Goal: Transaction & Acquisition: Purchase product/service

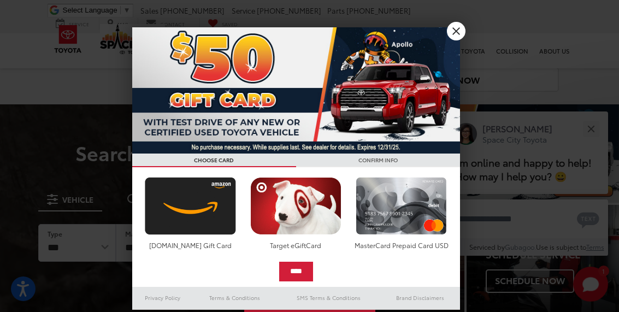
click at [464, 33] on link "X" at bounding box center [456, 31] width 19 height 19
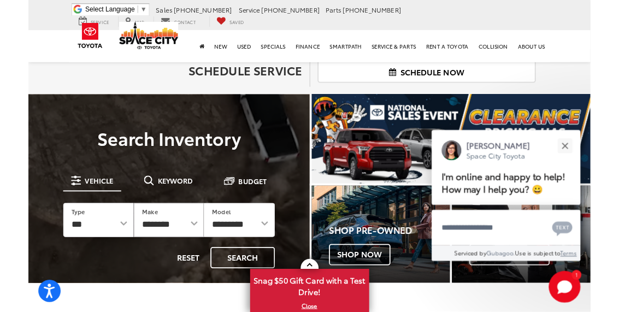
scroll to position [14, 0]
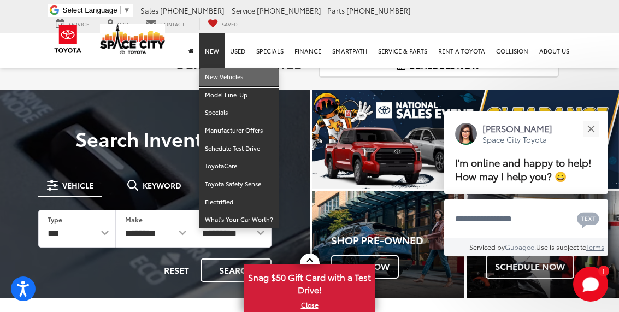
click at [232, 68] on link "New Vehicles" at bounding box center [238, 77] width 79 height 18
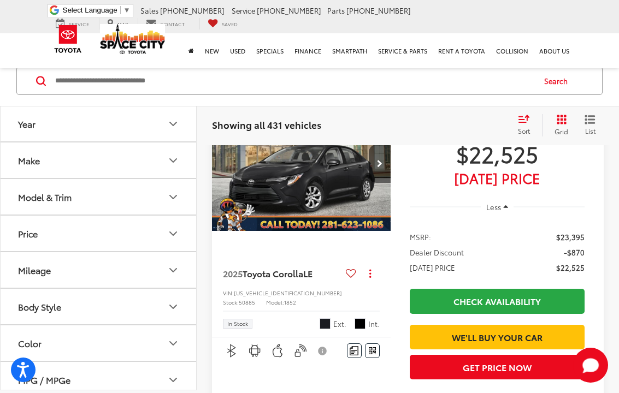
scroll to position [111, 0]
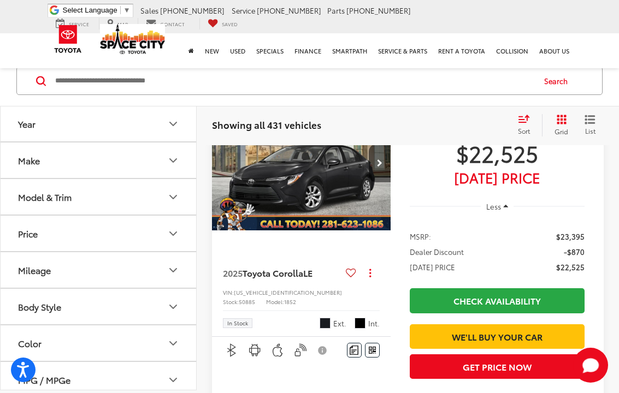
click at [176, 156] on icon "Make" at bounding box center [173, 160] width 13 height 13
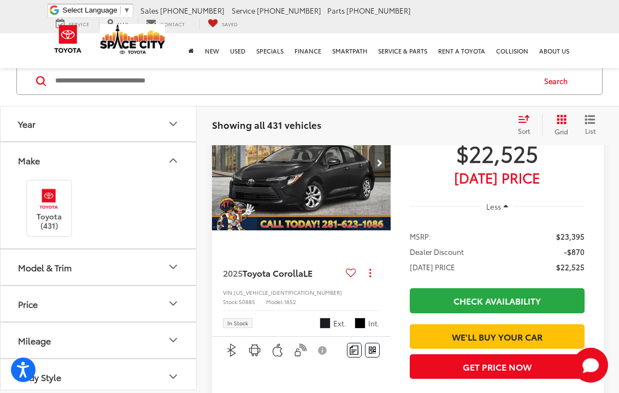
click at [191, 154] on button "Make" at bounding box center [99, 161] width 197 height 36
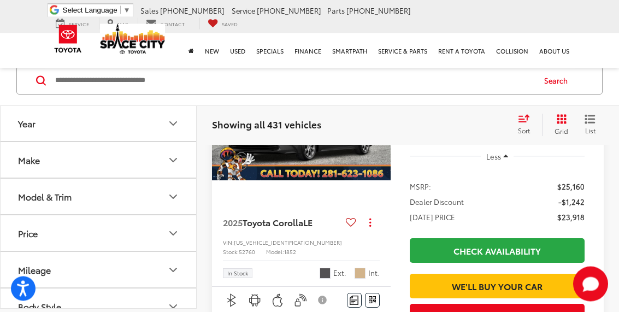
scroll to position [1290, 0]
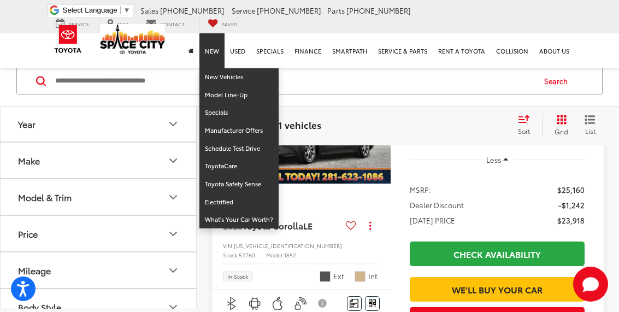
click at [174, 155] on icon "Make" at bounding box center [173, 160] width 13 height 13
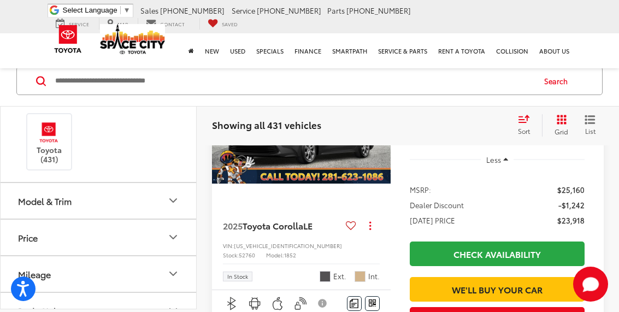
scroll to position [66, 0]
click at [167, 195] on icon "Model & Trim" at bounding box center [173, 201] width 13 height 13
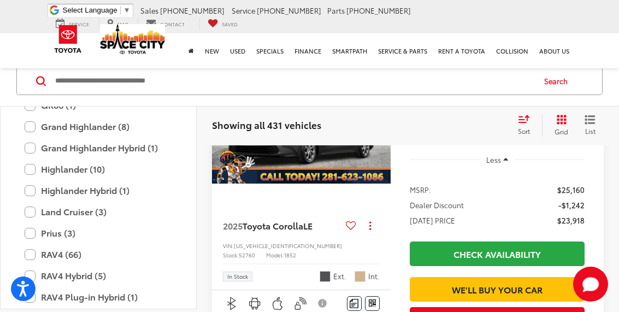
scroll to position [411, 0]
click at [37, 209] on label "Land Cruiser (3)" at bounding box center [99, 212] width 148 height 19
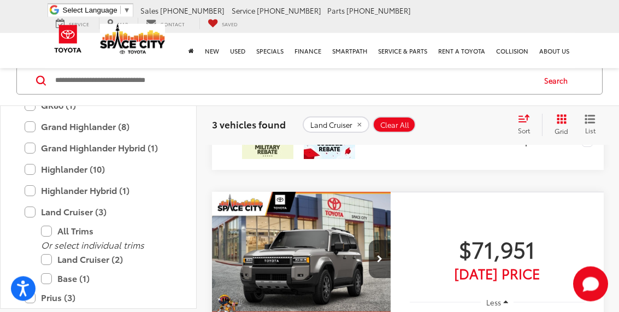
scroll to position [729, 0]
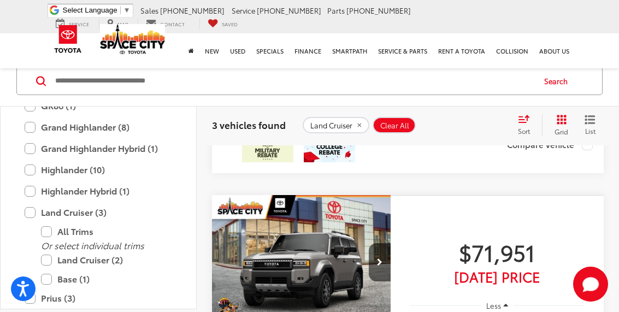
click at [31, 146] on label "Grand Highlander Hybrid (1)" at bounding box center [99, 148] width 148 height 19
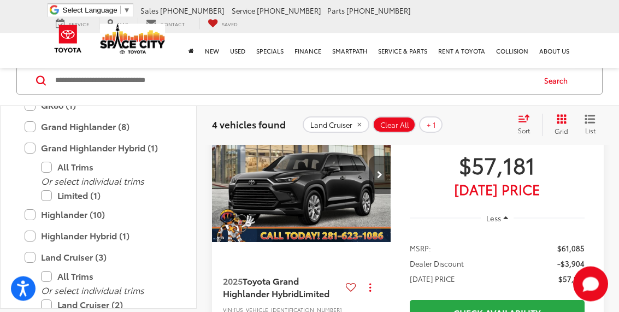
scroll to position [98, 0]
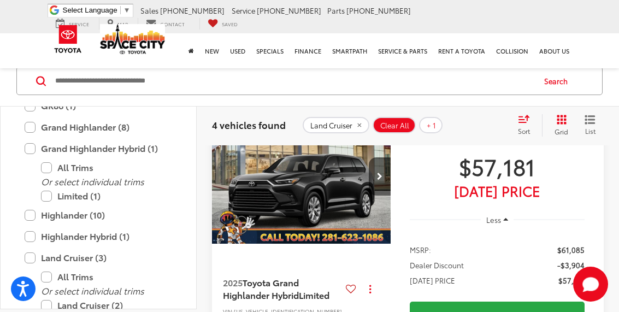
click at [539, 262] on li "Dealer Discount -$3,904" at bounding box center [497, 265] width 175 height 11
click at [379, 173] on icon "Next image" at bounding box center [379, 177] width 5 height 8
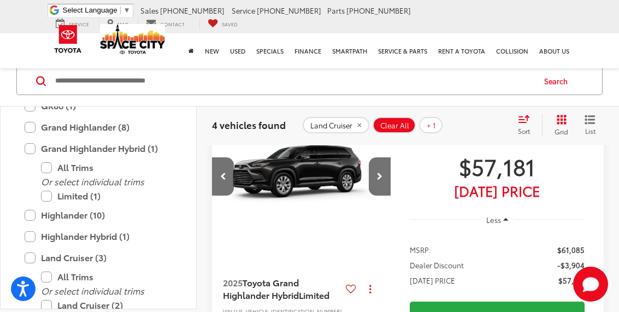
scroll to position [0, 180]
click at [375, 174] on button "Next image" at bounding box center [380, 176] width 22 height 38
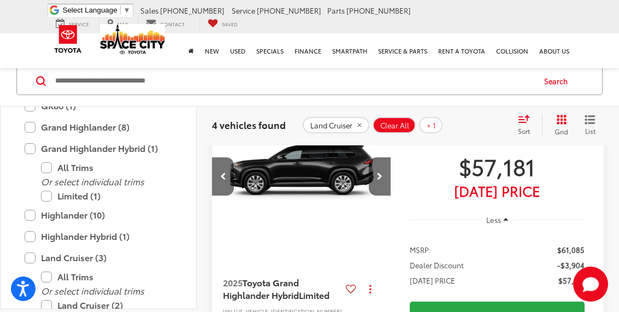
scroll to position [0, 361]
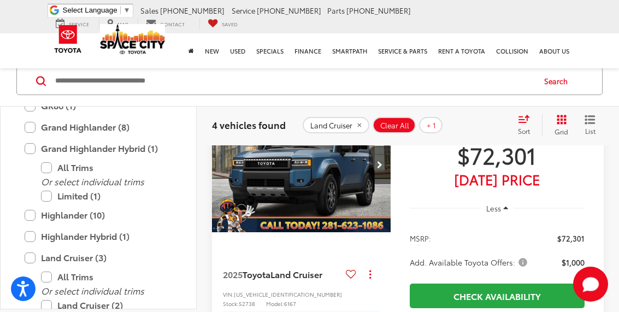
scroll to position [814, 0]
